Goal: Information Seeking & Learning: Learn about a topic

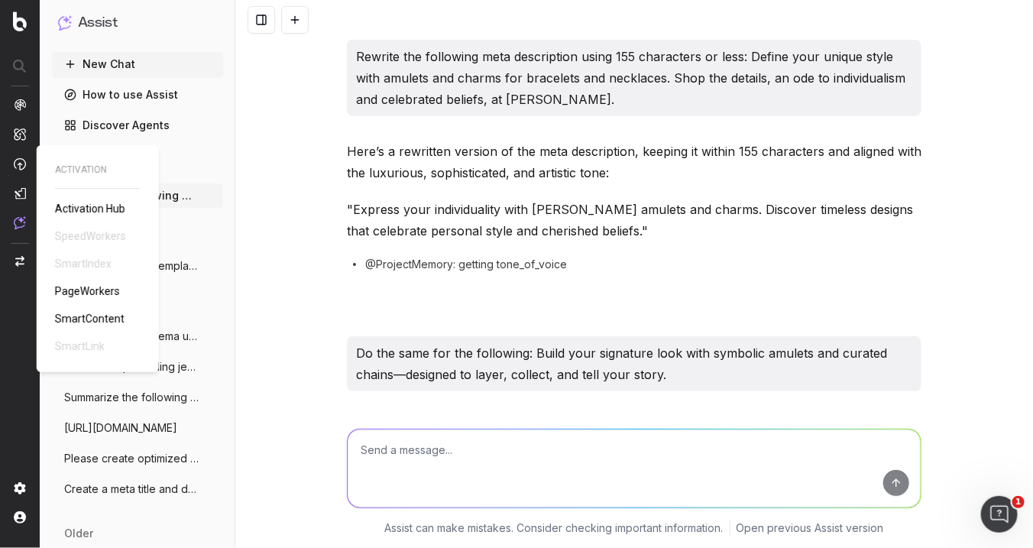
scroll to position [556, 0]
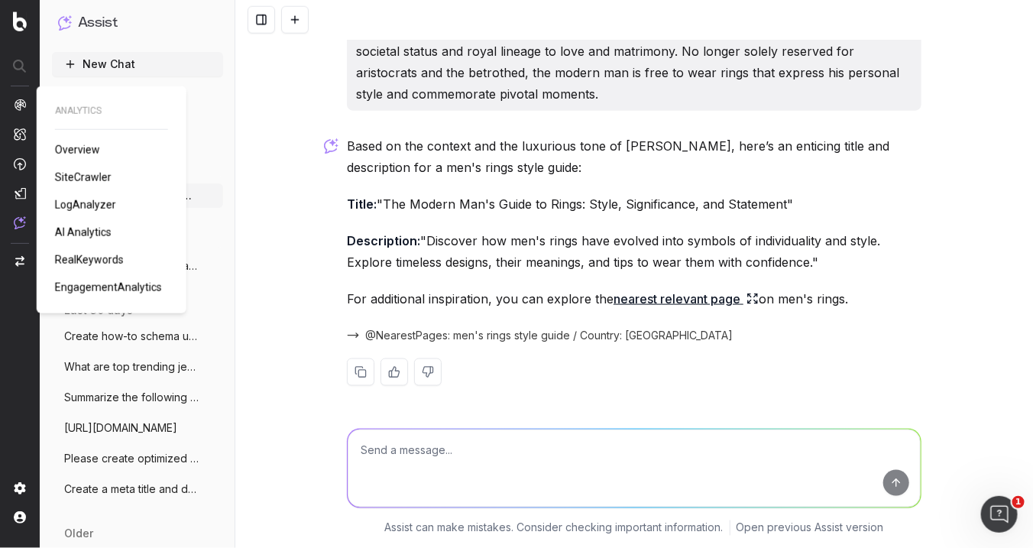
click at [99, 236] on span "AI Analytics" at bounding box center [83, 232] width 57 height 12
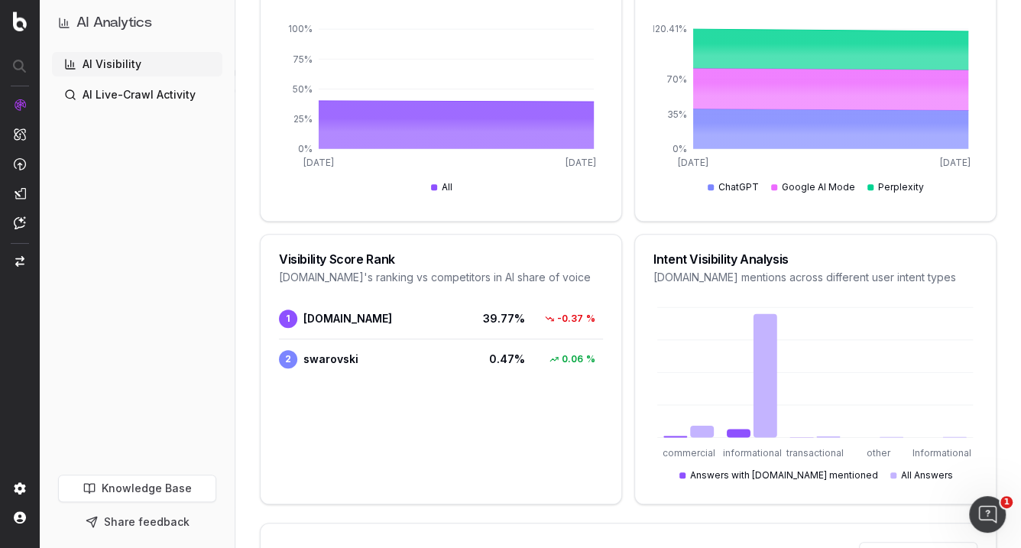
scroll to position [509, 0]
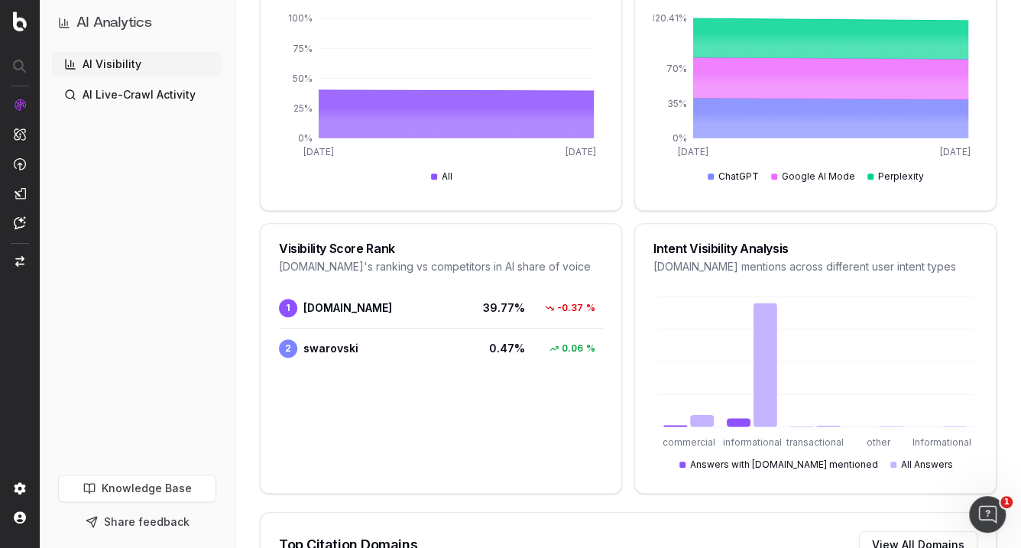
click at [993, 252] on div "Intent Visibility Analysis [DOMAIN_NAME] mentions across different user intent …" at bounding box center [815, 258] width 361 height 69
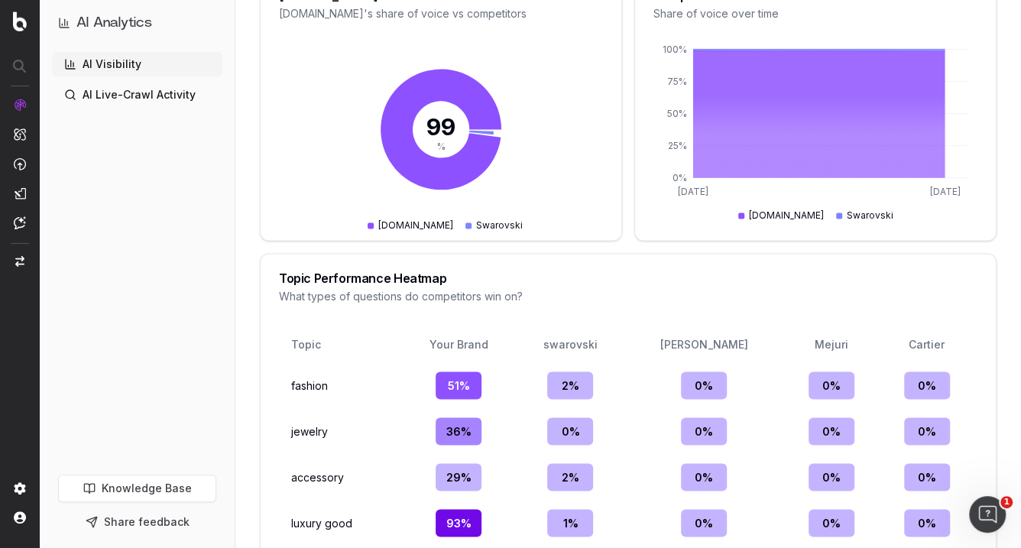
scroll to position [1528, 0]
